Goal: Information Seeking & Learning: Learn about a topic

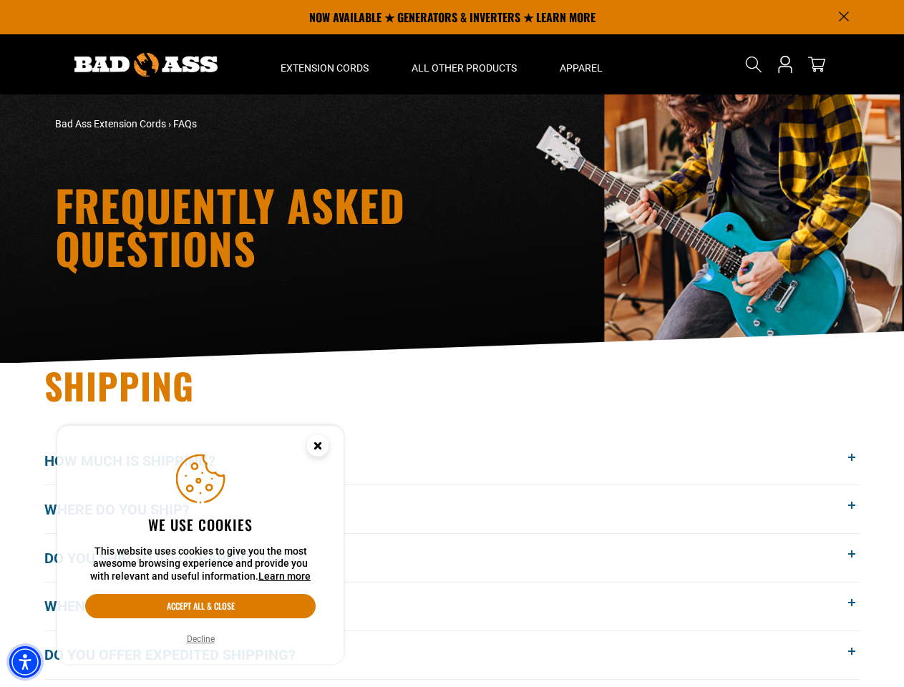
click at [25, 662] on img "Accessibility Menu" at bounding box center [25, 663] width 32 height 32
